Goal: Information Seeking & Learning: Learn about a topic

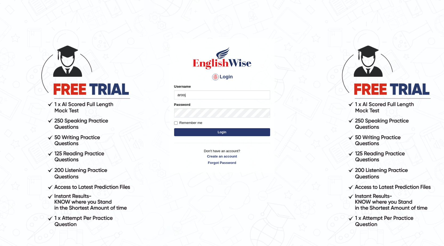
type input "arooj"
click at [176, 122] on input "Remember me" at bounding box center [175, 122] width 3 height 3
checkbox input "true"
click at [213, 128] on button "Login" at bounding box center [222, 132] width 96 height 8
click at [215, 131] on button "Login" at bounding box center [222, 132] width 96 height 8
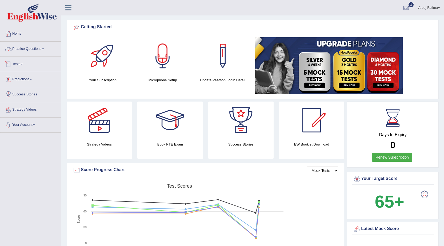
click at [41, 50] on link "Practice Questions" at bounding box center [30, 48] width 61 height 13
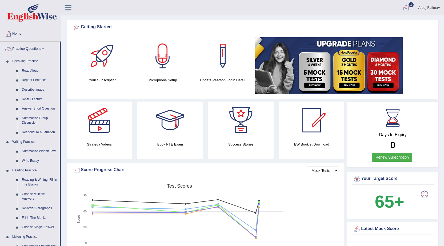
click at [404, 8] on div at bounding box center [406, 8] width 8 height 8
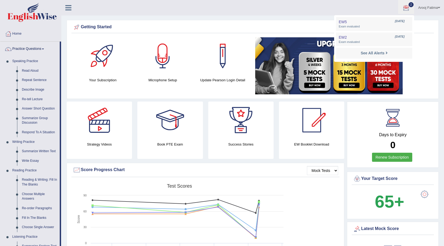
click at [302, 9] on ul "Arooj Fatima Toggle navigation Username: arooj Access Type: Online Subscription…" at bounding box center [310, 7] width 268 height 15
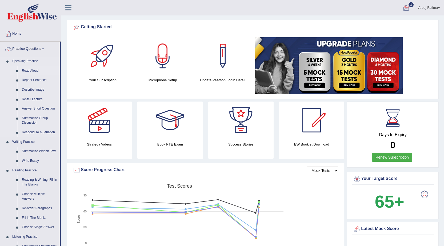
click at [34, 72] on link "Read Aloud" at bounding box center [39, 71] width 40 height 10
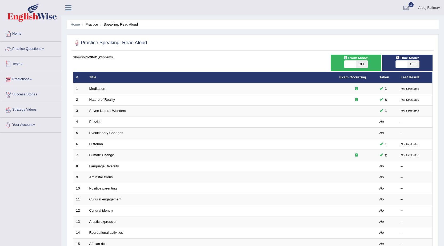
click at [24, 63] on link "Tests" at bounding box center [30, 63] width 61 height 13
click at [20, 86] on link "Take Mock Test" at bounding box center [35, 86] width 50 height 10
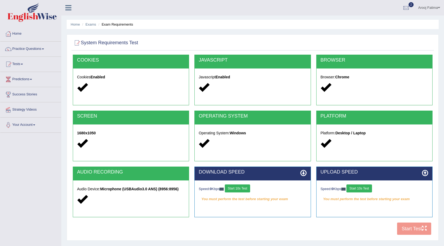
click at [236, 187] on button "Start 10s Test" at bounding box center [237, 188] width 25 height 8
click at [356, 190] on button "Start 10s Test" at bounding box center [358, 188] width 25 height 8
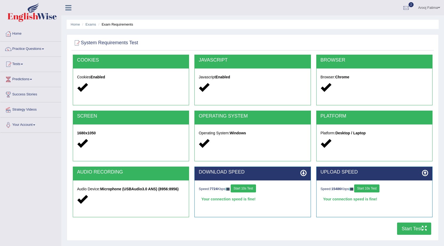
click at [416, 232] on button "Start Test" at bounding box center [414, 228] width 34 height 12
